Goal: Task Accomplishment & Management: Manage account settings

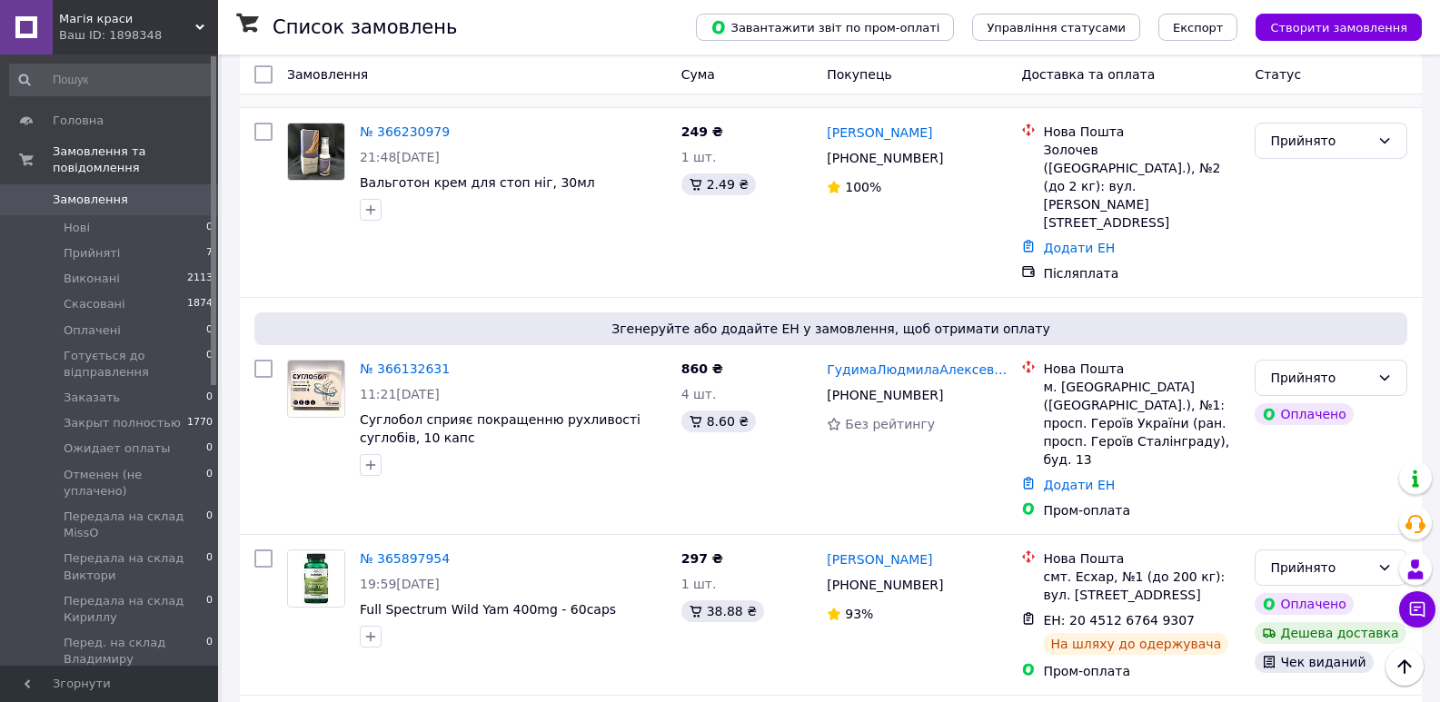
scroll to position [273, 0]
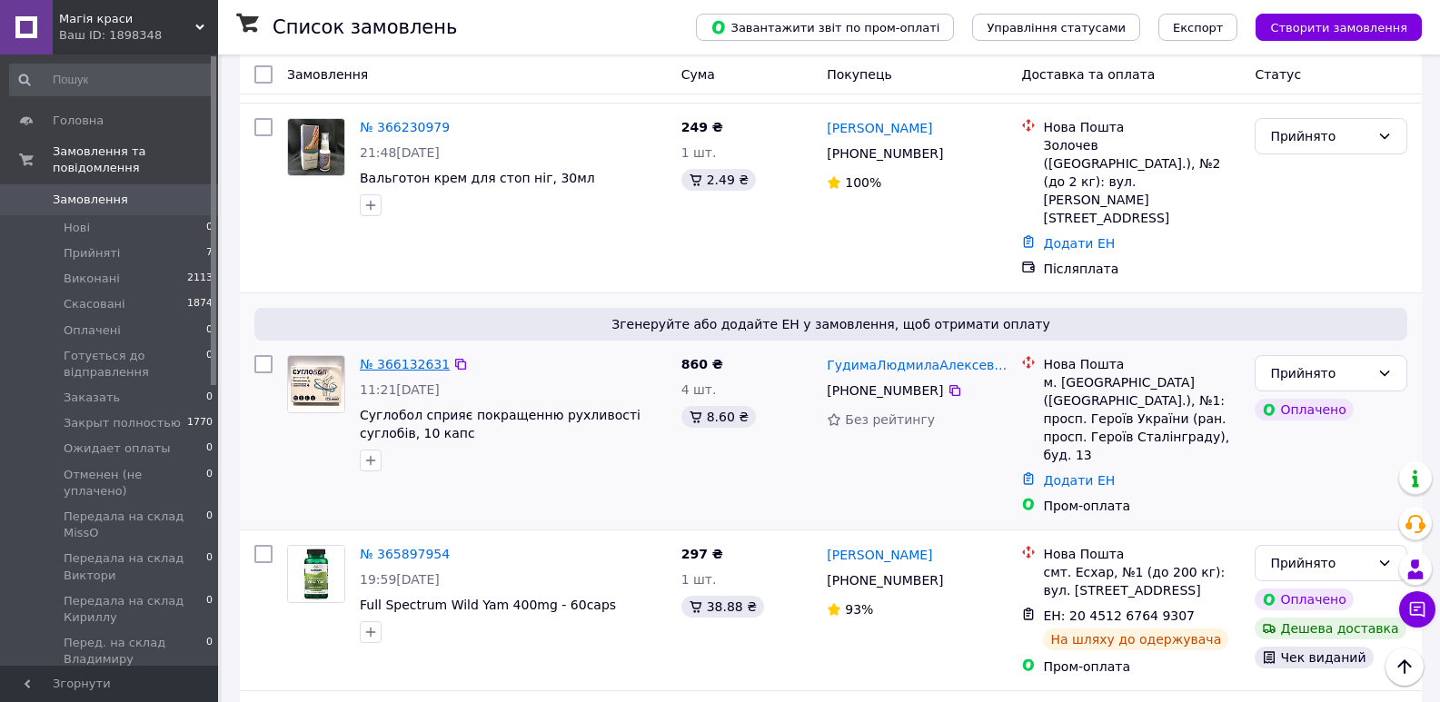
click at [380, 357] on link "№ 366132631" at bounding box center [405, 364] width 90 height 15
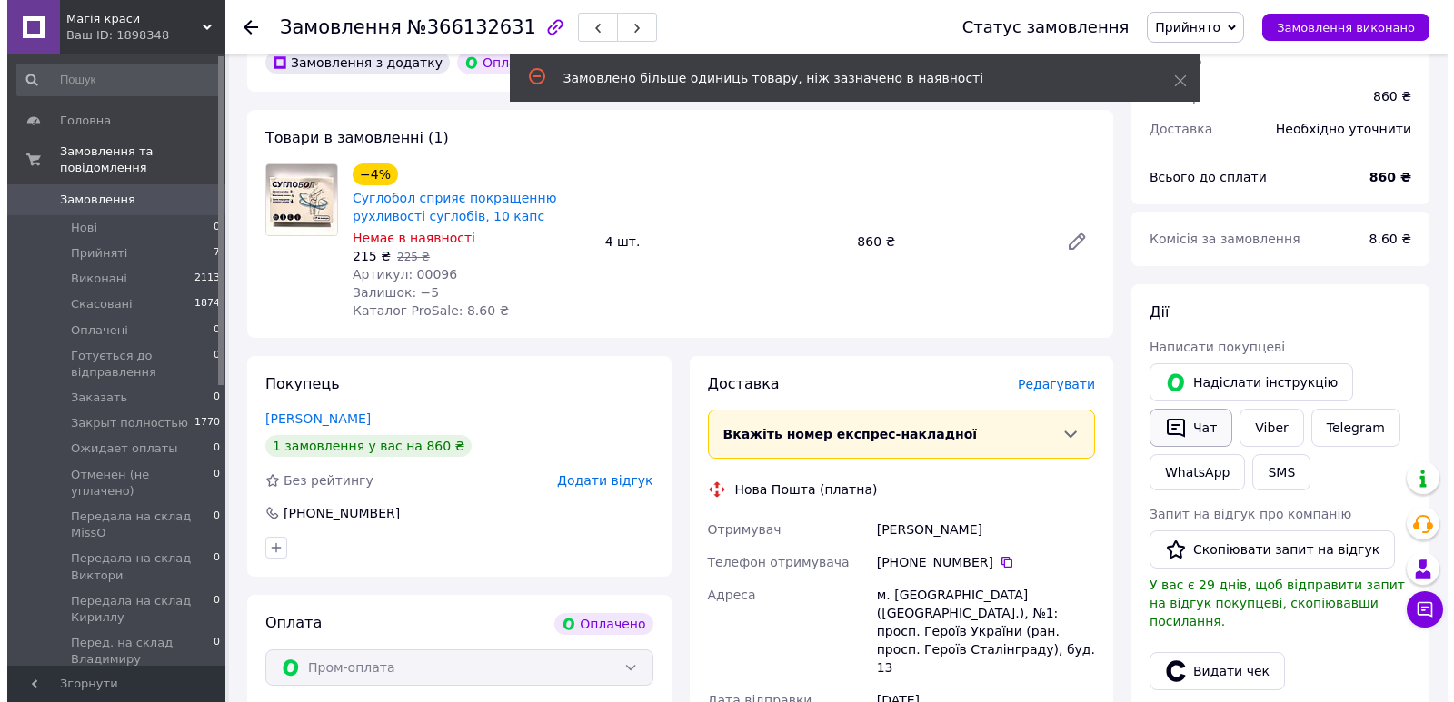
scroll to position [182, 0]
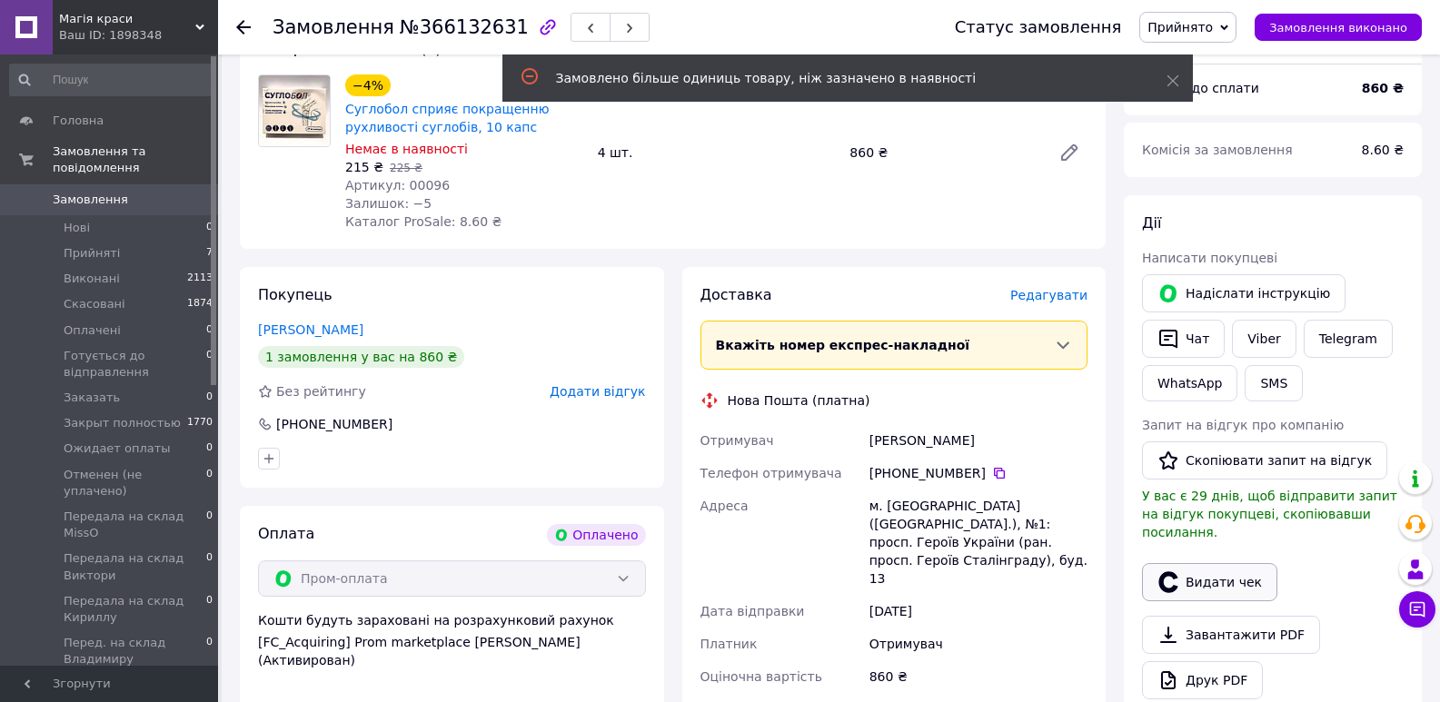
click at [1210, 573] on button "Видати чек" at bounding box center [1209, 582] width 135 height 38
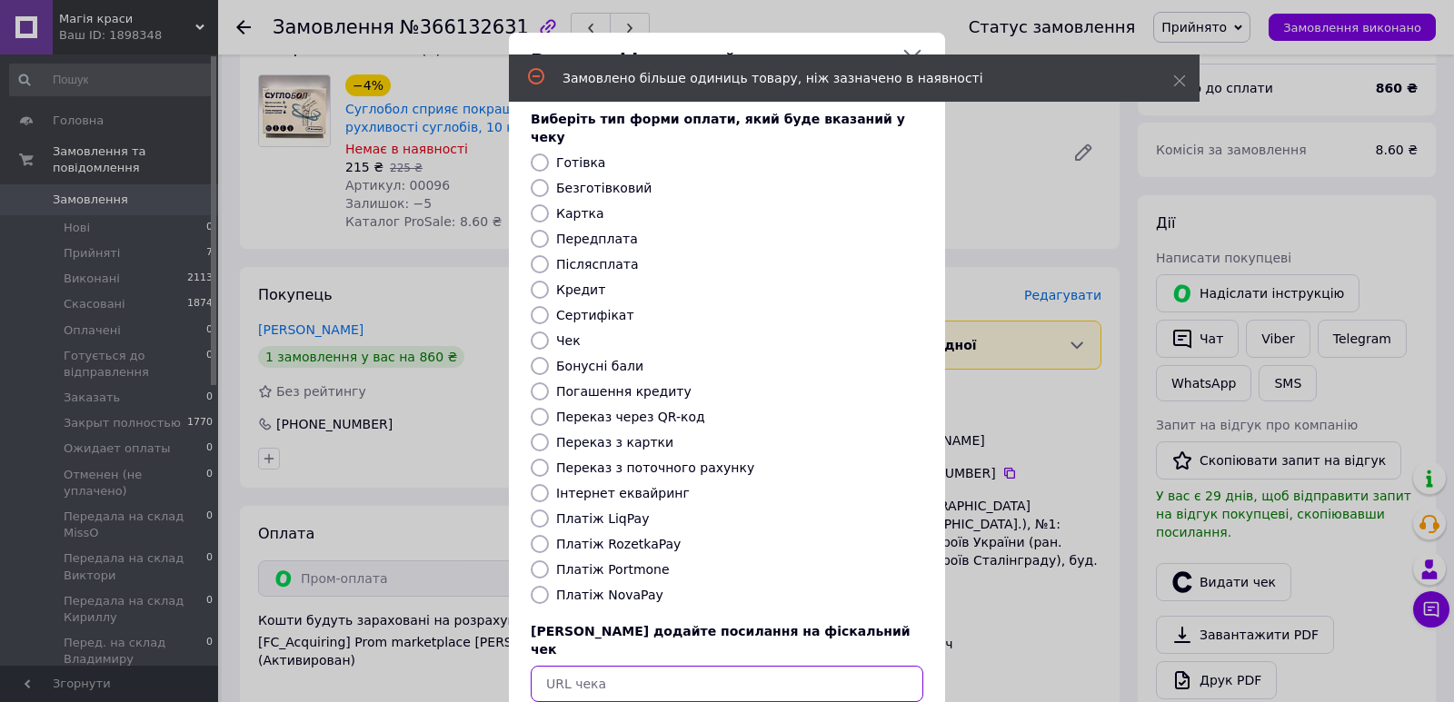
paste input "[URL][DOMAIN_NAME]"
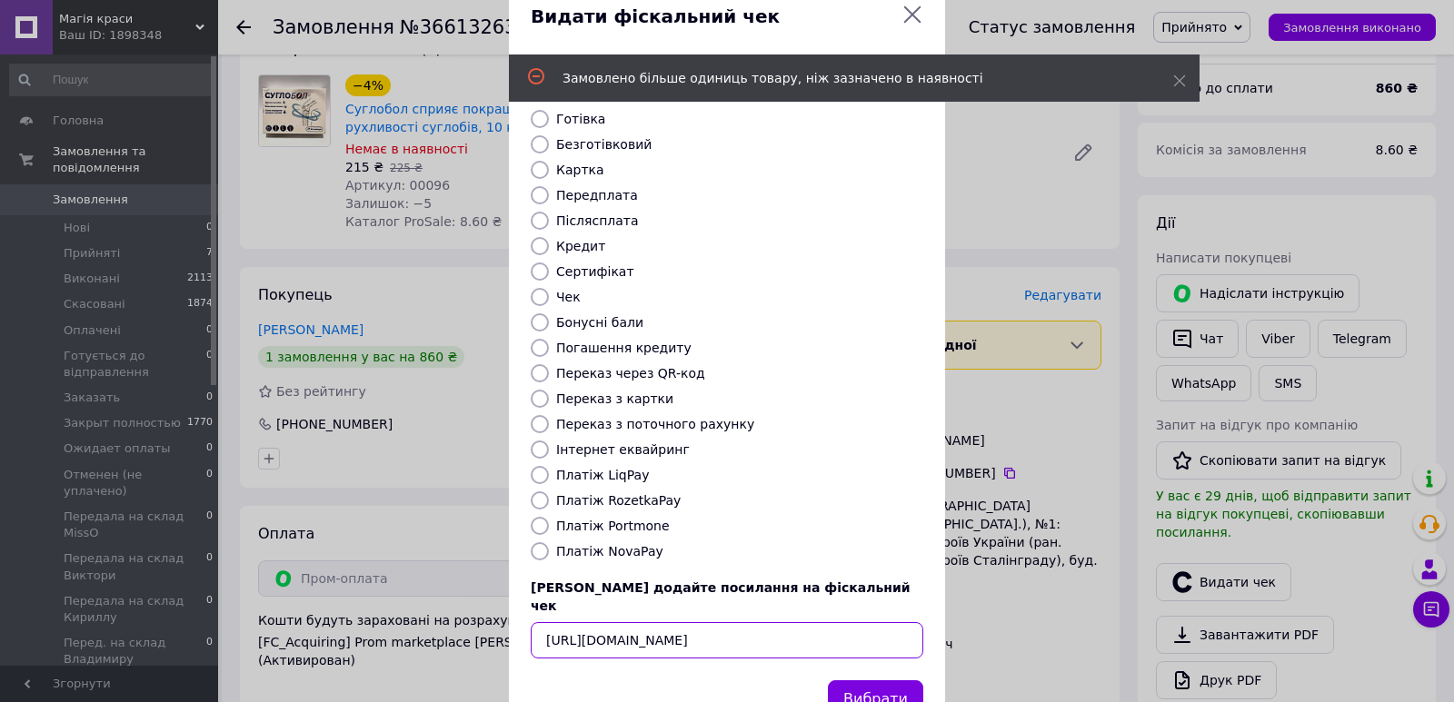
scroll to position [78, 0]
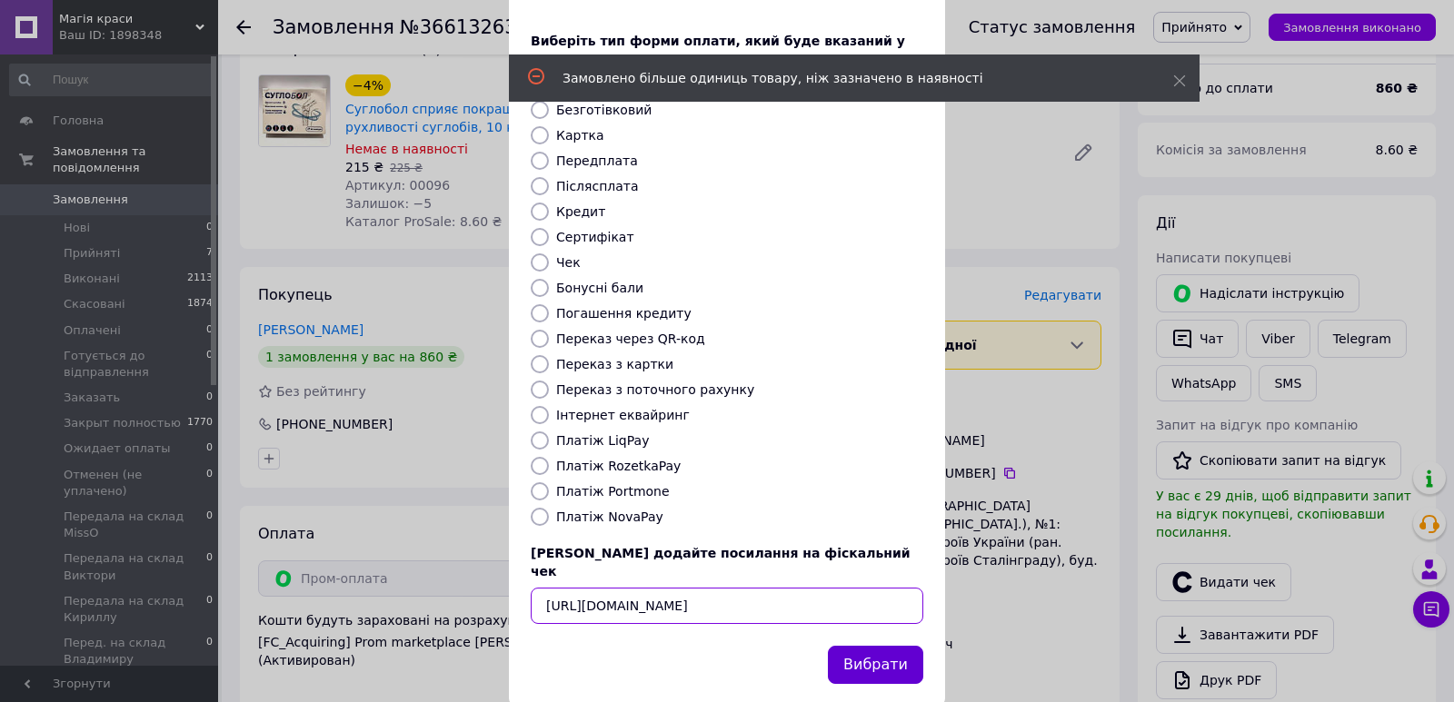
type input "[URL][DOMAIN_NAME]"
click at [879, 646] on button "Вибрати" at bounding box center [875, 665] width 95 height 39
type textarea "Чат"
click at [879, 642] on div "Вибрати" at bounding box center [875, 665] width 103 height 46
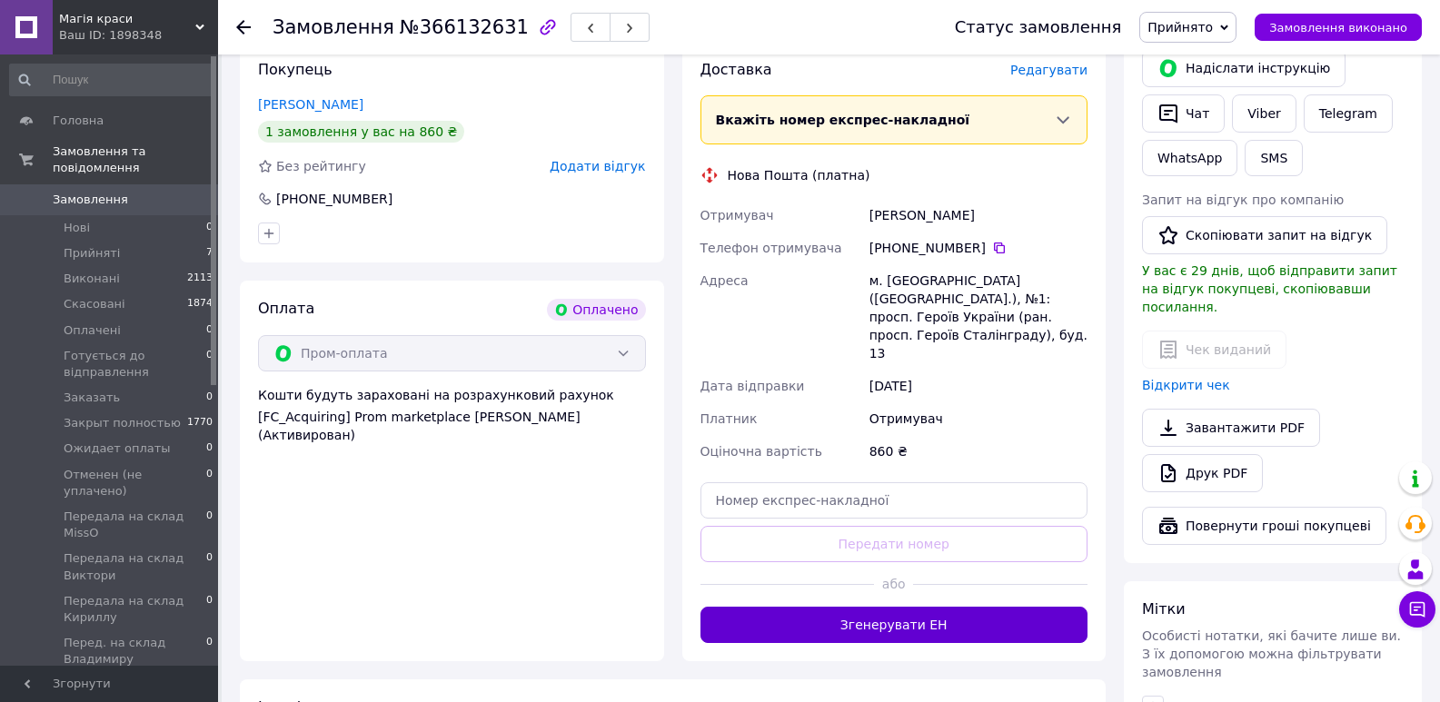
scroll to position [363, 0]
